Goal: Navigation & Orientation: Find specific page/section

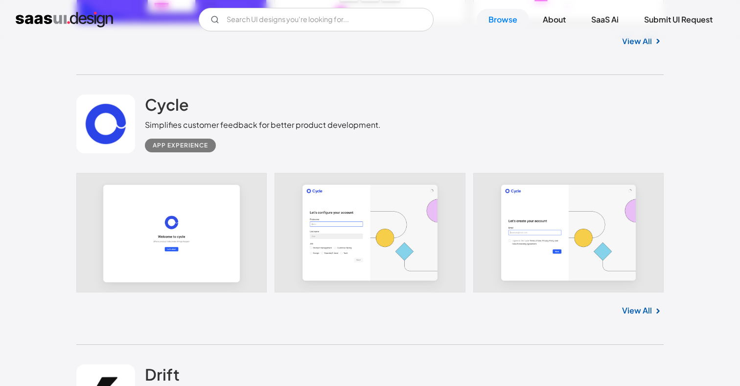
scroll to position [1260, 0]
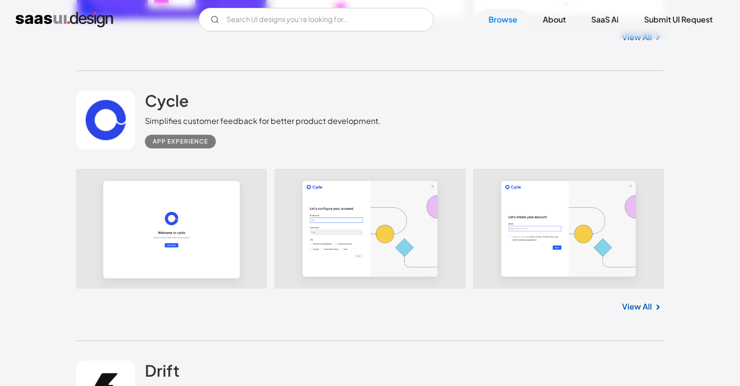
click at [234, 149] on div "Cycle Simplifies customer feedback for better product development. App Experien…" at bounding box center [370, 120] width 588 height 98
click at [235, 221] on link at bounding box center [370, 228] width 588 height 119
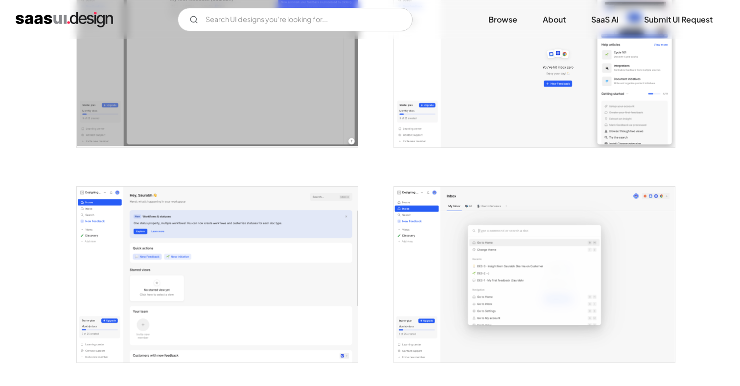
scroll to position [1761, 0]
click at [503, 18] on link "Browse" at bounding box center [503, 20] width 52 height 22
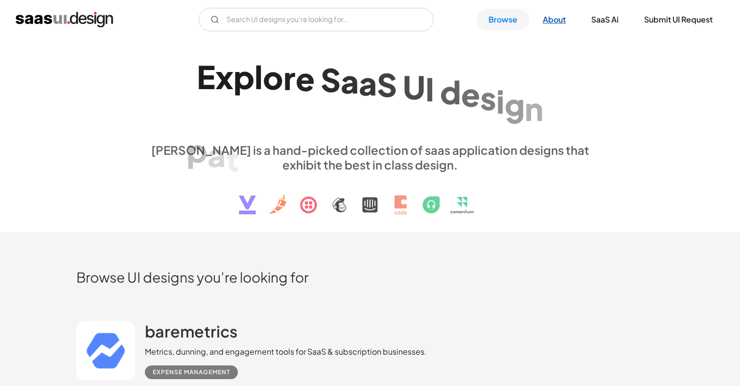
click at [556, 20] on link "About" at bounding box center [554, 20] width 47 height 22
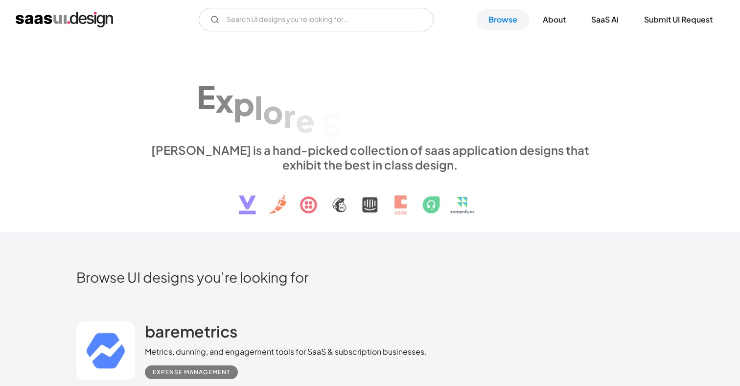
scroll to position [1260, 0]
